Goal: Transaction & Acquisition: Purchase product/service

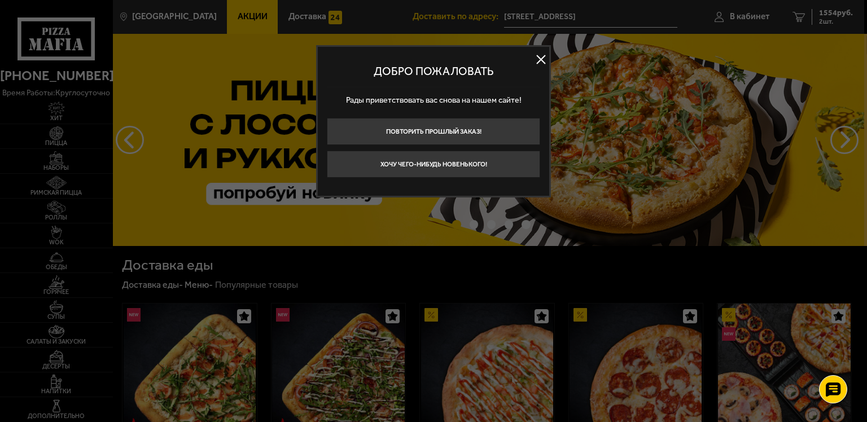
click at [543, 56] on button at bounding box center [540, 59] width 17 height 17
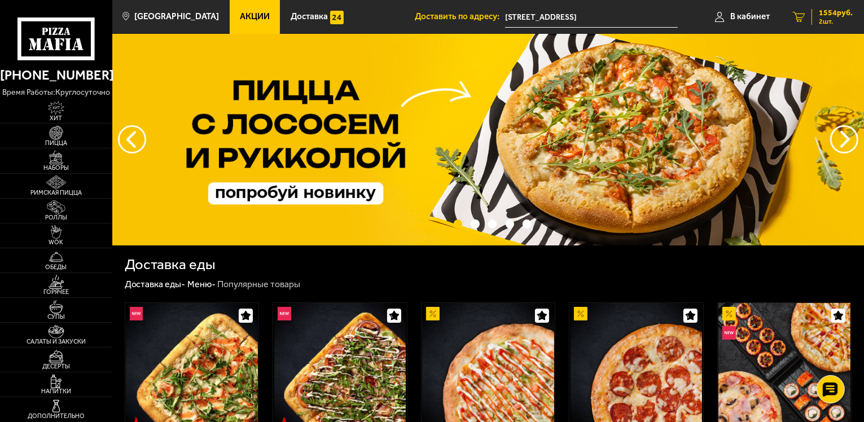
click at [831, 16] on span "1554 руб." at bounding box center [836, 13] width 34 height 8
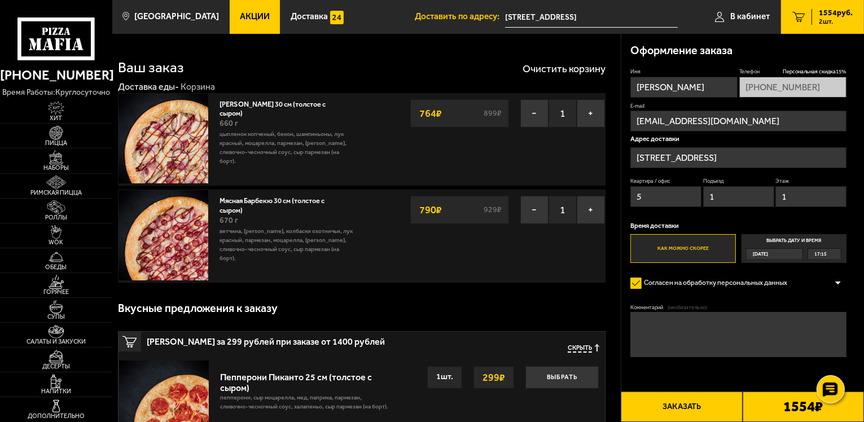
click at [193, 148] on img at bounding box center [164, 139] width 90 height 90
click at [535, 108] on button "−" at bounding box center [535, 113] width 28 height 28
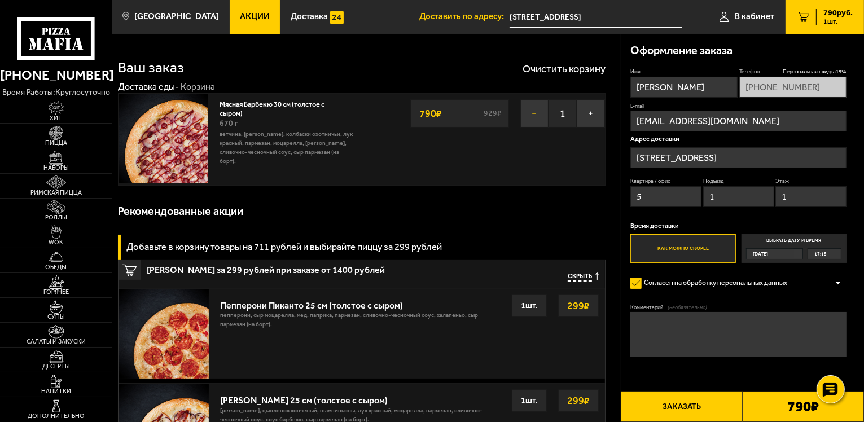
click at [526, 107] on button "−" at bounding box center [535, 113] width 28 height 28
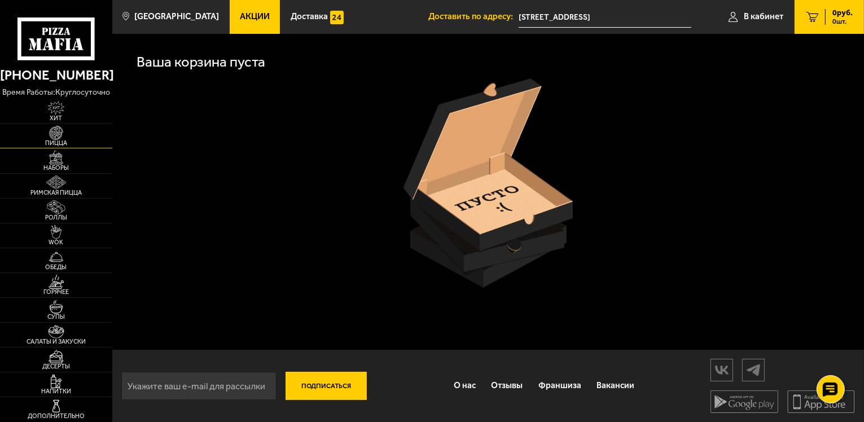
click at [74, 132] on link "Пицца" at bounding box center [56, 136] width 112 height 24
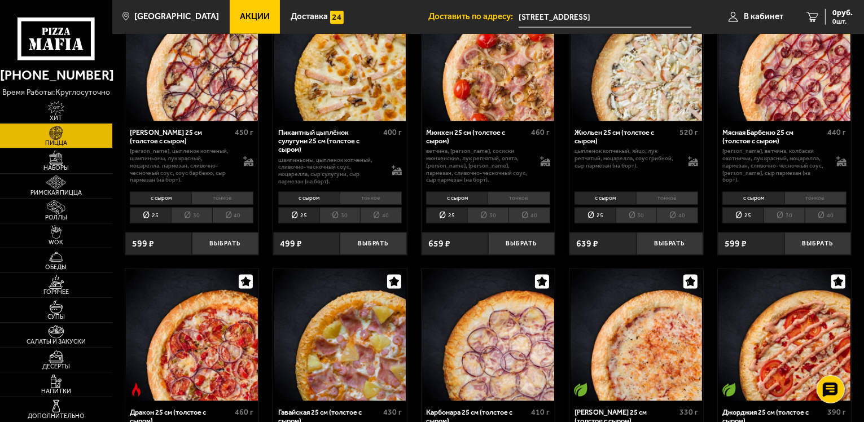
scroll to position [1524, 0]
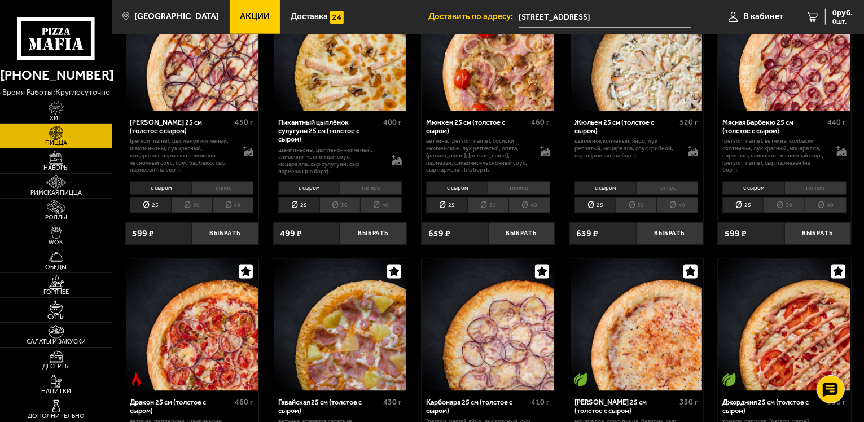
click at [777, 198] on li "30" at bounding box center [784, 206] width 41 height 16
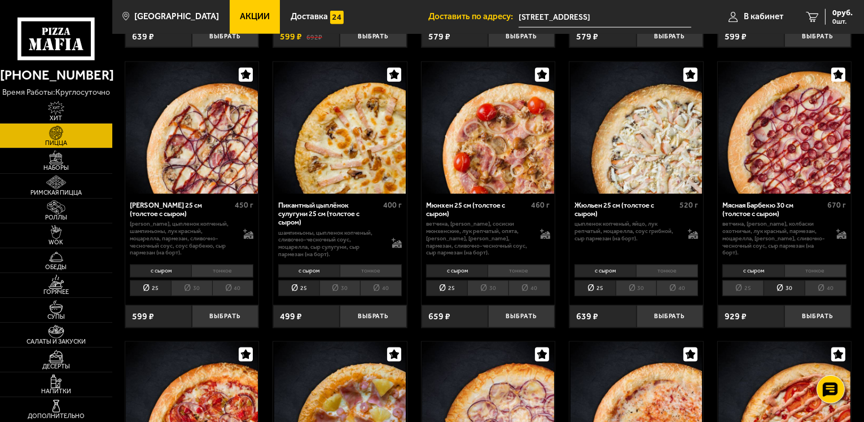
scroll to position [1412, 0]
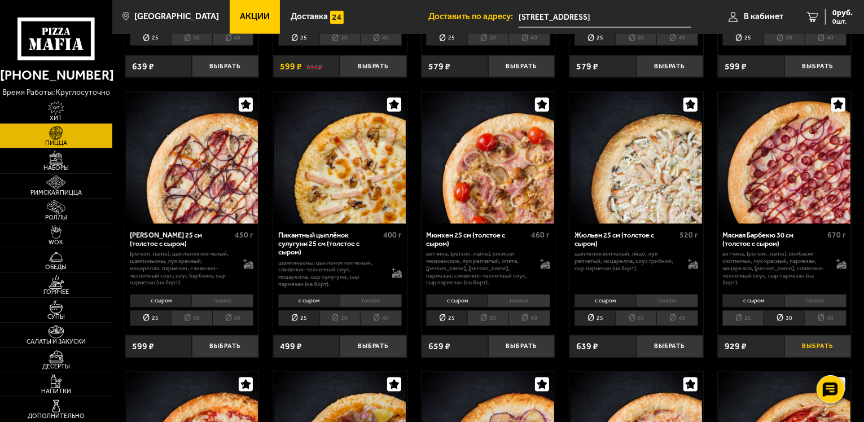
click at [824, 335] on button "Выбрать" at bounding box center [818, 346] width 67 height 22
click at [841, 343] on button "+" at bounding box center [840, 346] width 22 height 22
click at [798, 344] on button "−" at bounding box center [796, 346] width 22 height 22
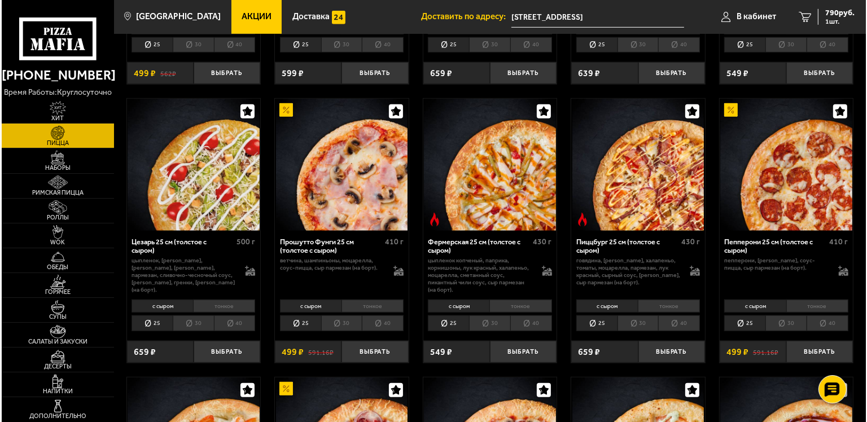
scroll to position [678, 0]
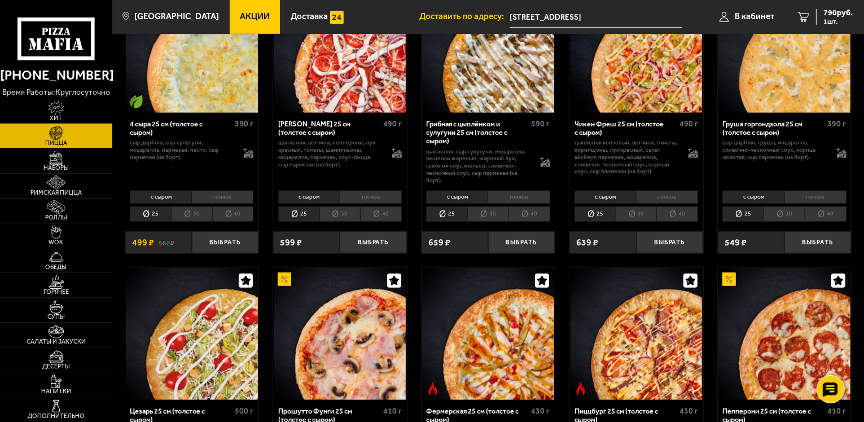
click at [491, 212] on li "30" at bounding box center [488, 215] width 41 height 16
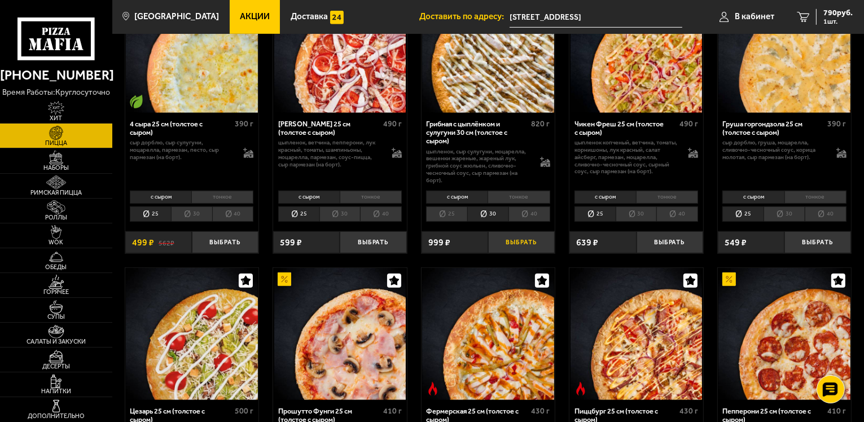
click at [525, 237] on button "Выбрать" at bounding box center [521, 242] width 67 height 22
click at [768, 11] on link "В кабинет" at bounding box center [742, 17] width 77 height 34
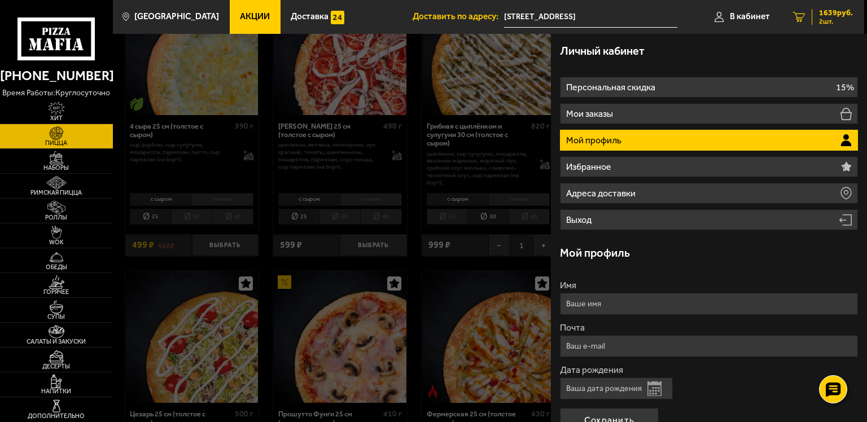
click at [822, 16] on span "1639 руб." at bounding box center [836, 13] width 34 height 8
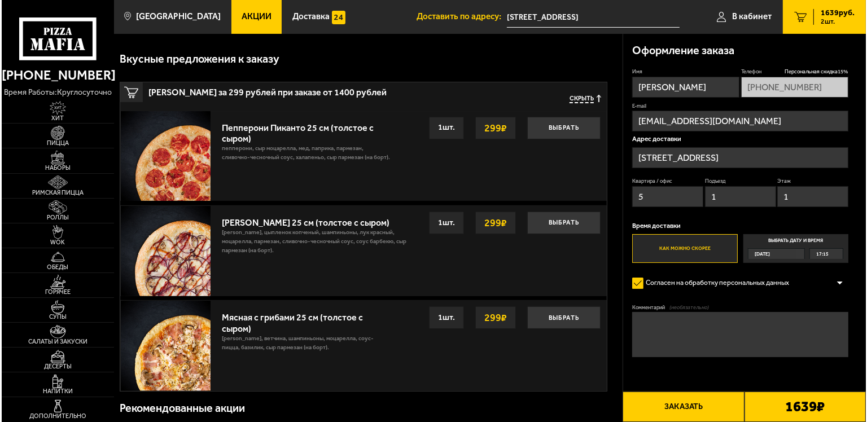
scroll to position [56, 0]
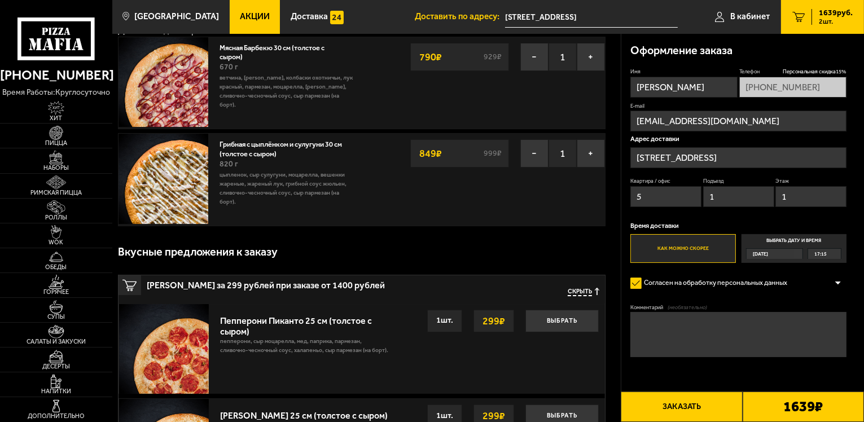
click at [692, 398] on button "Заказать" at bounding box center [681, 407] width 121 height 30
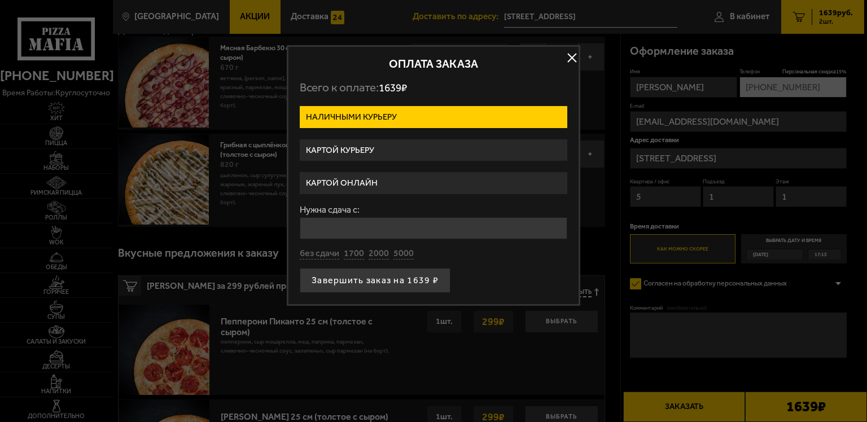
click at [444, 183] on label "Картой онлайн" at bounding box center [434, 183] width 268 height 22
click at [0, 0] on input "Картой онлайн" at bounding box center [0, 0] width 0 height 0
